Goal: Task Accomplishment & Management: Use online tool/utility

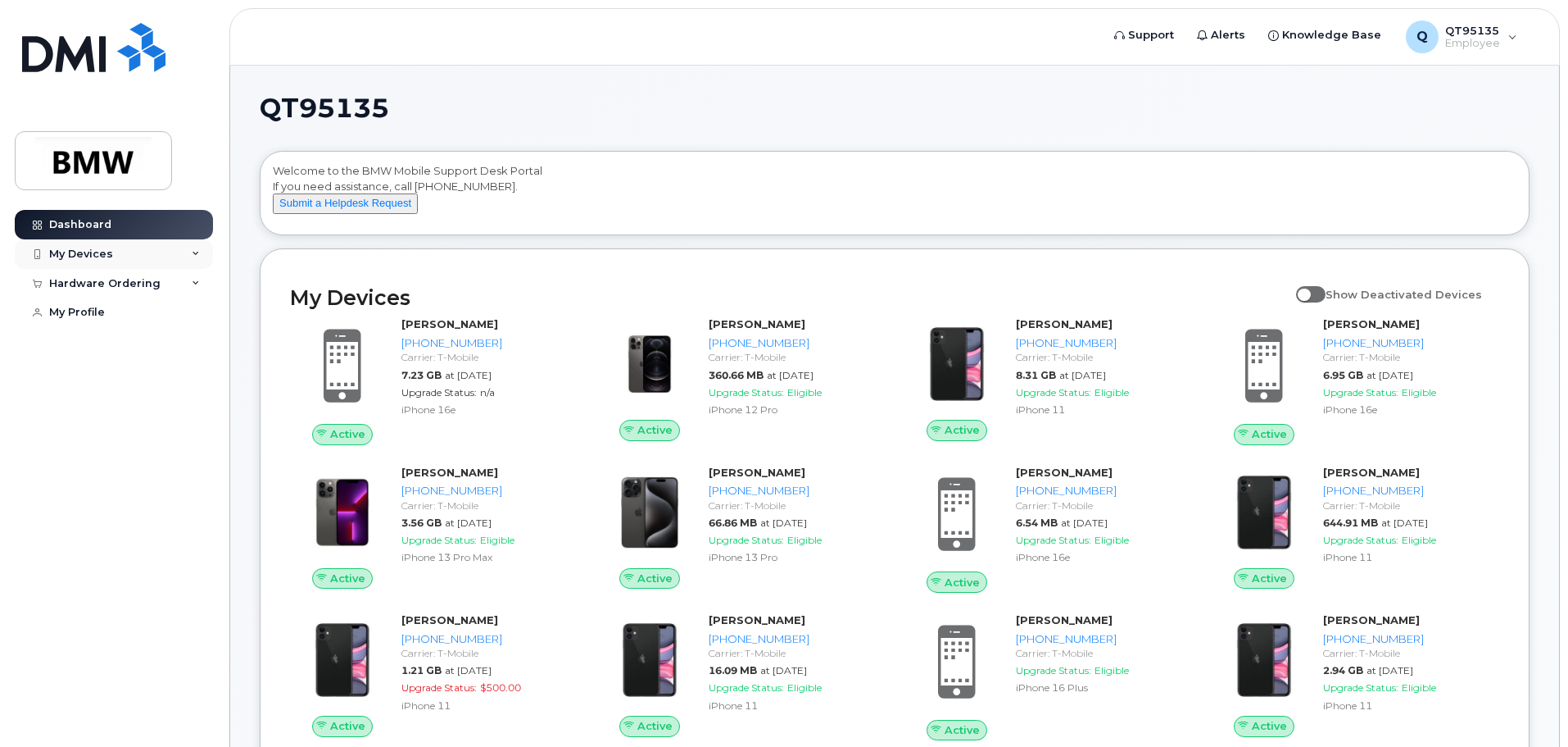
click at [73, 255] on div "My Devices" at bounding box center [80, 254] width 64 height 13
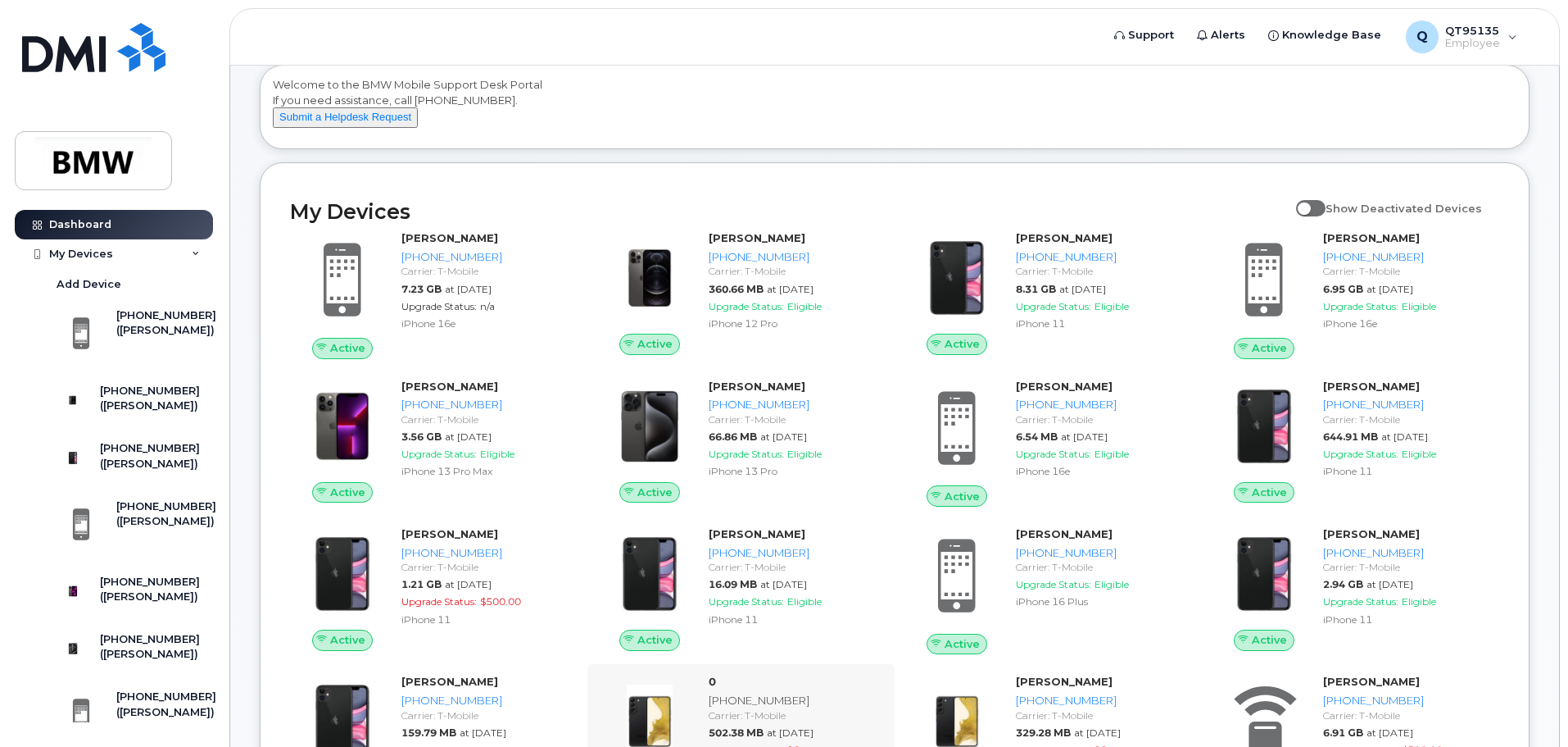
scroll to position [82, 0]
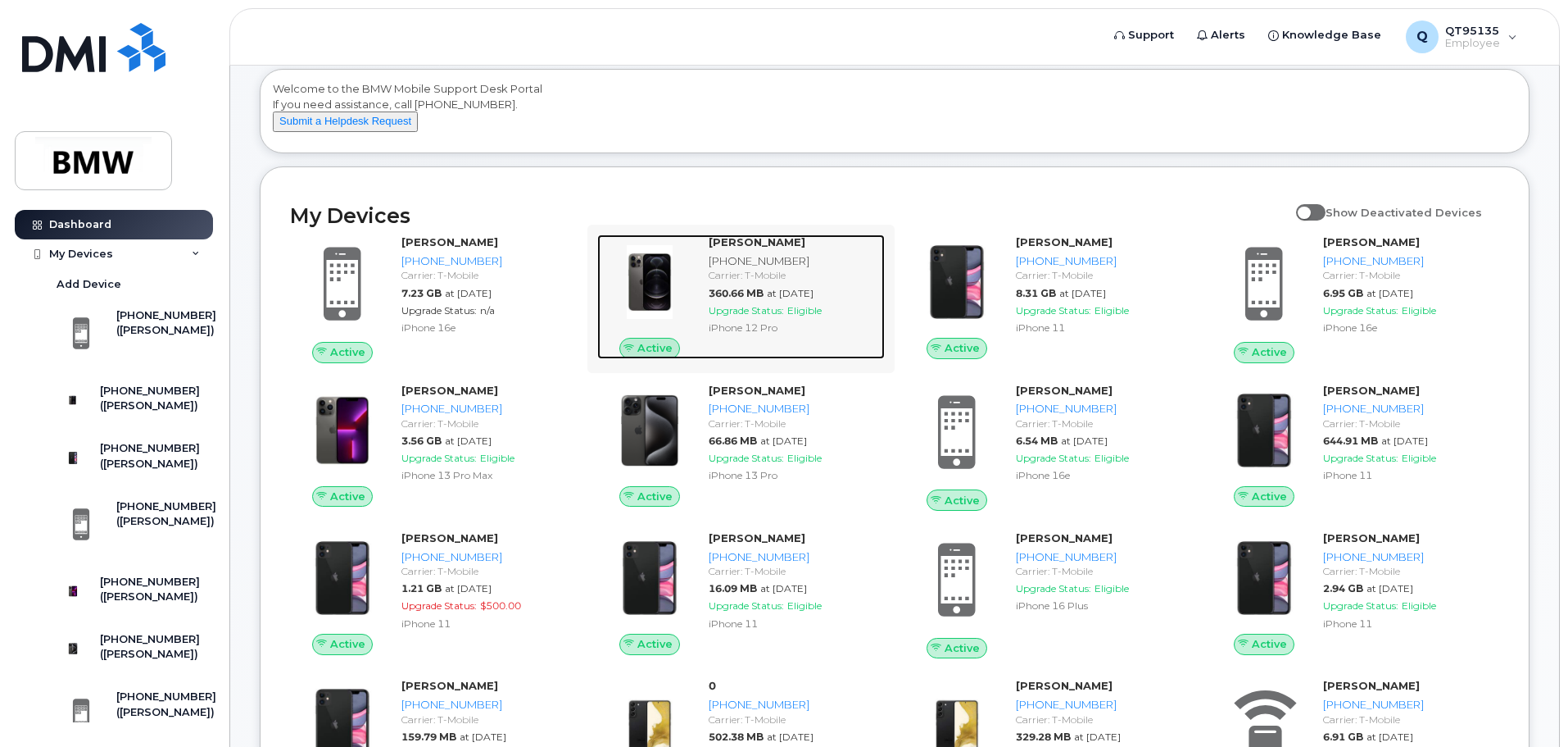
click at [702, 301] on div "Jonathan DeVall 864-386-8131 Carrier: T-Mobile 360.66 MB at Sep 01, 2025 Upgrad…" at bounding box center [794, 296] width 183 height 125
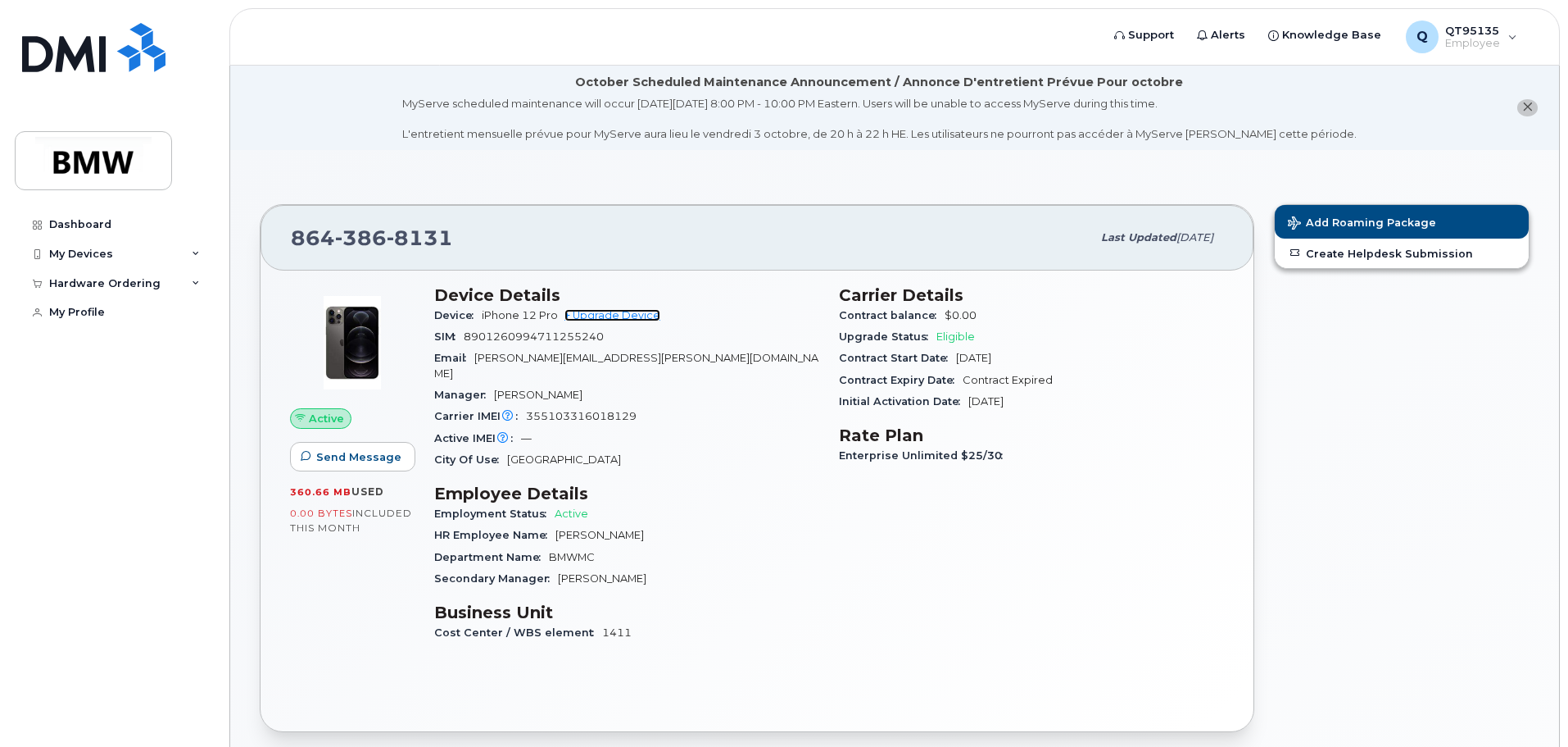
click at [650, 319] on link "+ Upgrade Device" at bounding box center [612, 316] width 96 height 12
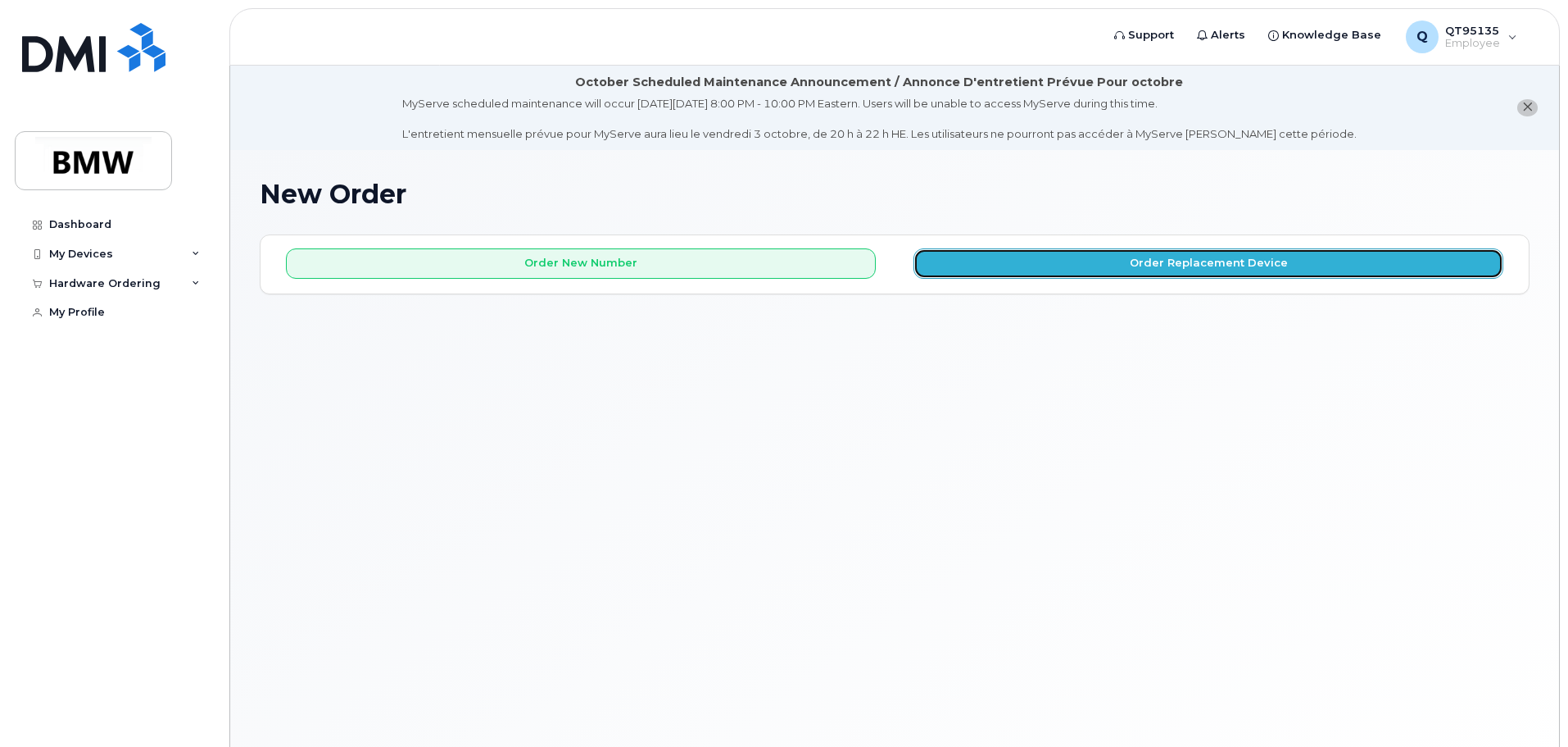
click at [1052, 270] on button "Order Replacement Device" at bounding box center [1208, 263] width 590 height 31
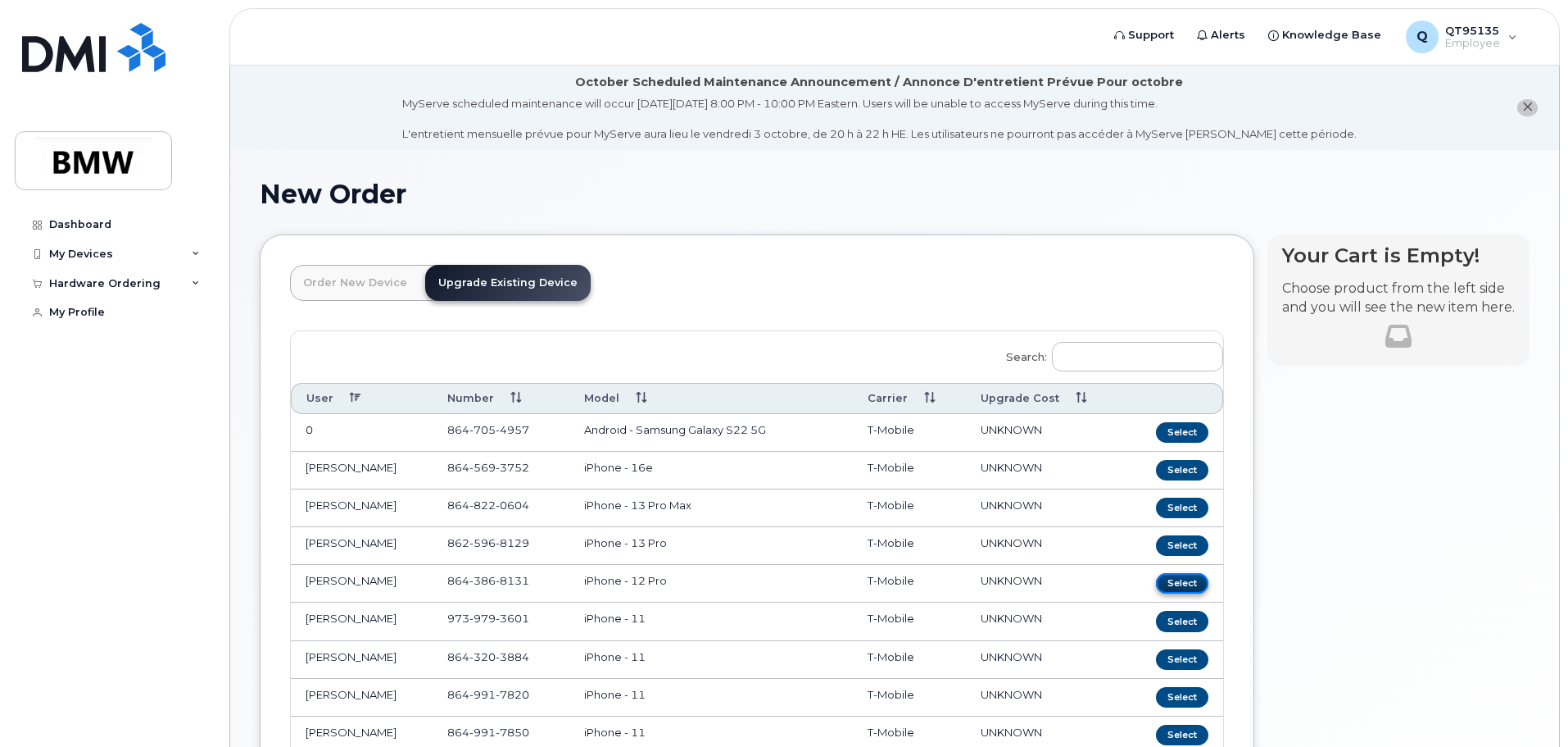
click at [1167, 584] on button "Select" at bounding box center [1182, 583] width 52 height 21
